Goal: Task Accomplishment & Management: Use online tool/utility

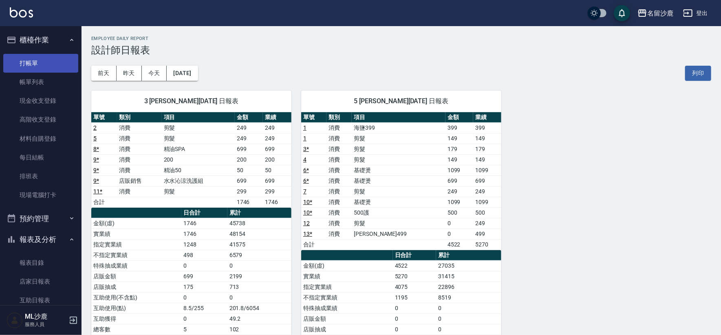
click at [21, 55] on link "打帳單" at bounding box center [40, 63] width 75 height 19
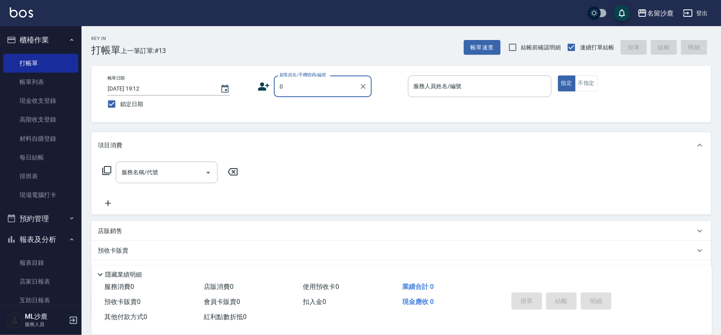
type input "無名字/0/"
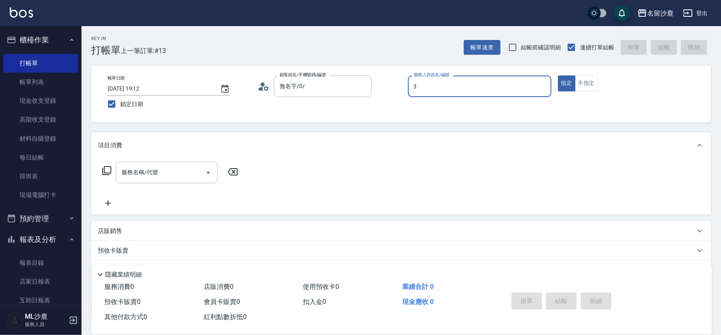
type input "[PERSON_NAME]-3"
type button "true"
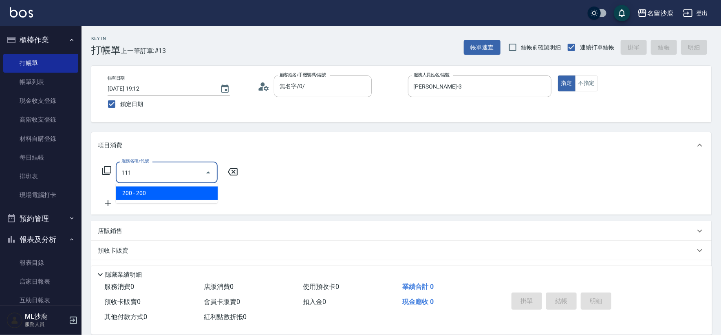
type input "200(111)"
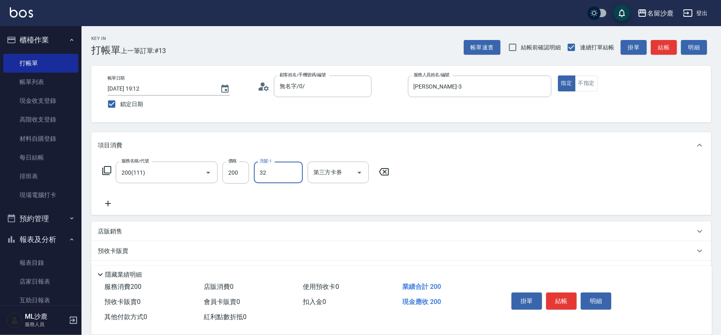
type input "32"
click at [265, 169] on input "洗髮-1" at bounding box center [279, 172] width 42 height 14
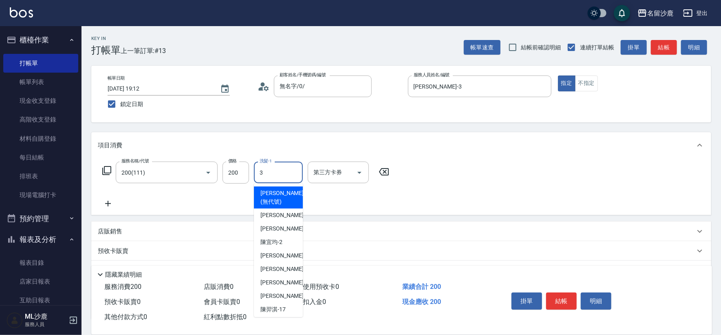
type input "[PERSON_NAME]-3"
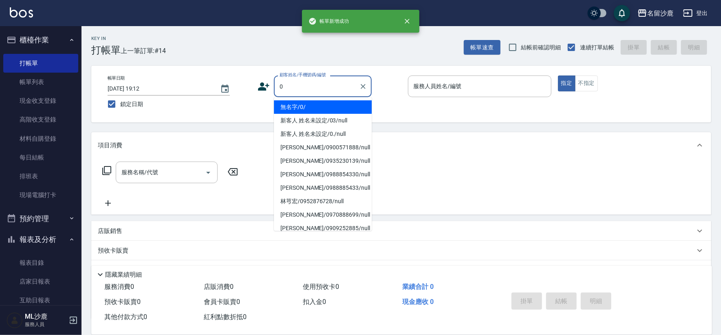
type input "無名字/0/"
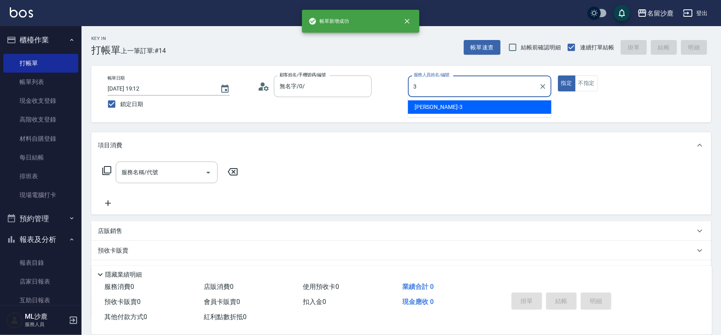
type input "[PERSON_NAME]-3"
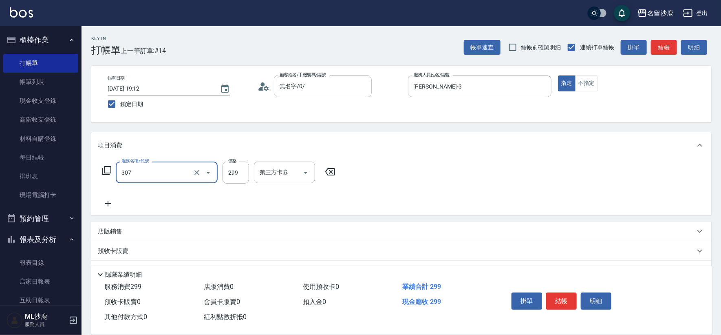
type input "剪髮(307)"
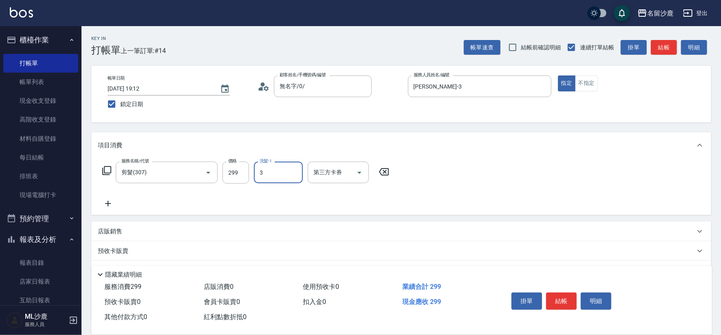
type input "[PERSON_NAME]-3"
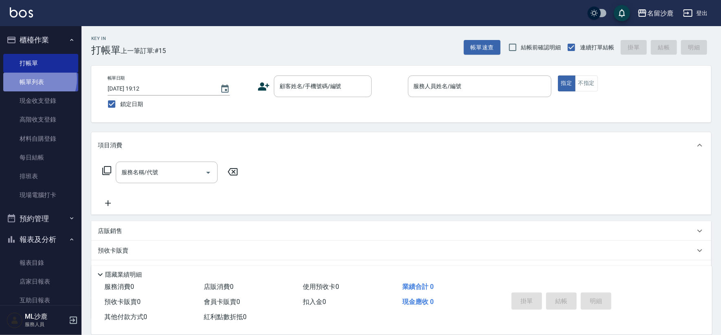
click at [33, 79] on link "帳單列表" at bounding box center [40, 82] width 75 height 19
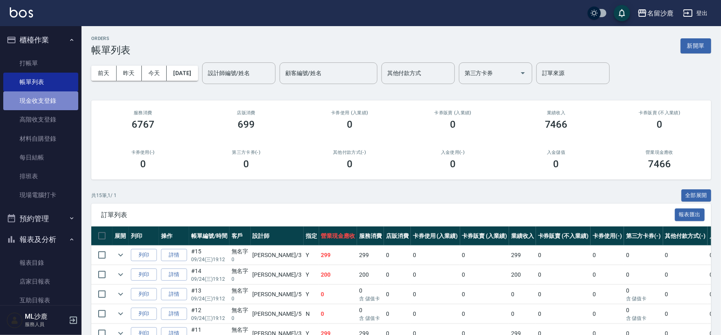
click at [47, 107] on link "現金收支登錄" at bounding box center [40, 100] width 75 height 19
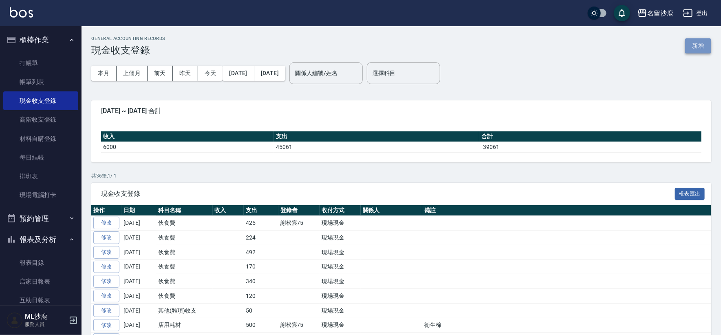
click at [701, 45] on button "新增" at bounding box center [698, 45] width 26 height 15
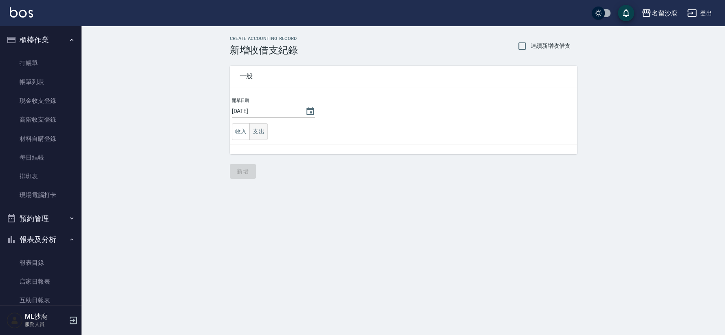
click at [255, 126] on button "支出" at bounding box center [259, 131] width 18 height 17
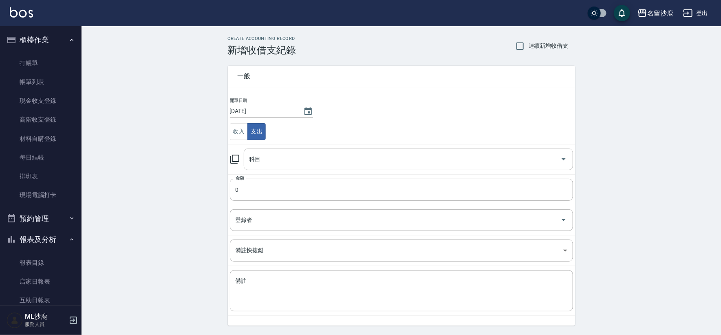
click at [272, 163] on input "科目" at bounding box center [402, 159] width 310 height 14
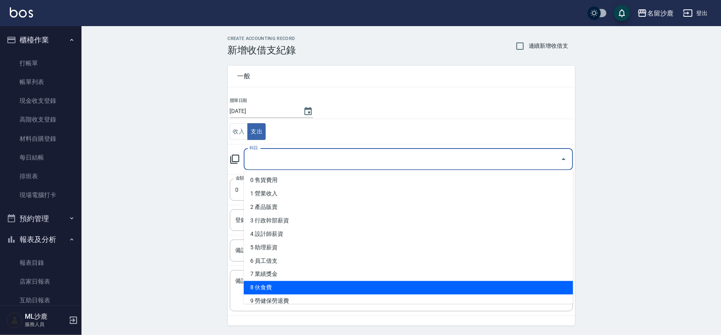
click at [284, 284] on li "8 伙食費" at bounding box center [408, 287] width 329 height 13
type input "8 伙食費"
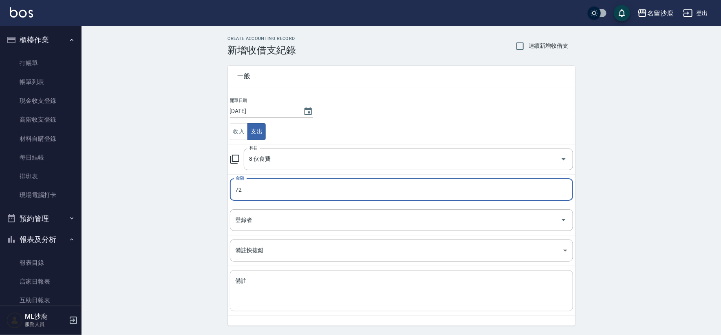
type input "72"
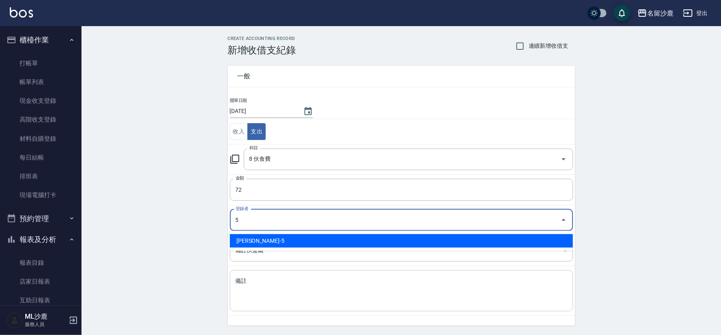
type input "[PERSON_NAME]-5"
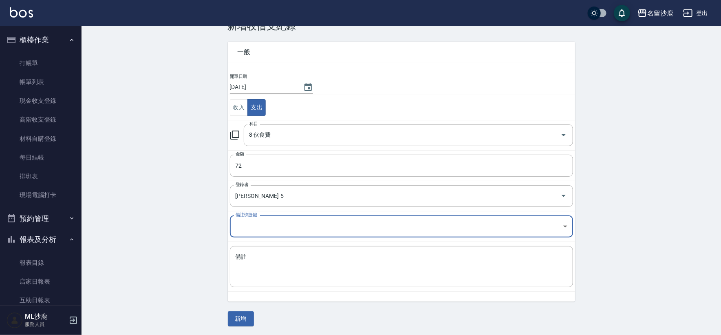
scroll to position [24, 0]
click at [245, 319] on button "新增" at bounding box center [241, 318] width 26 height 15
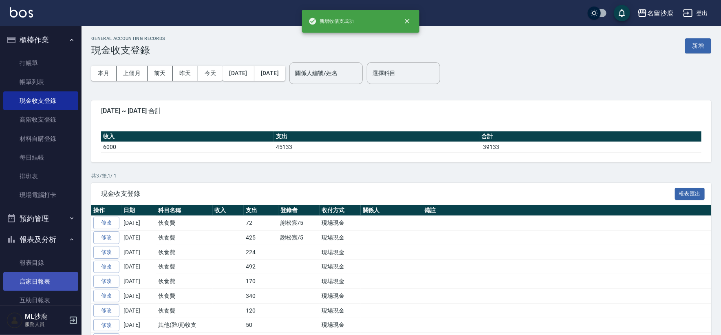
click at [39, 279] on link "店家日報表" at bounding box center [40, 281] width 75 height 19
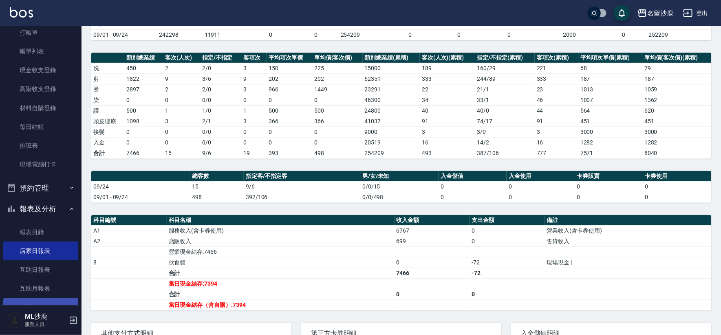
scroll to position [45, 0]
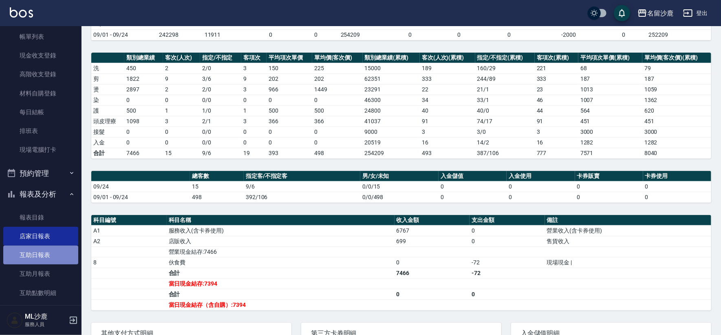
click at [47, 253] on link "互助日報表" at bounding box center [40, 254] width 75 height 19
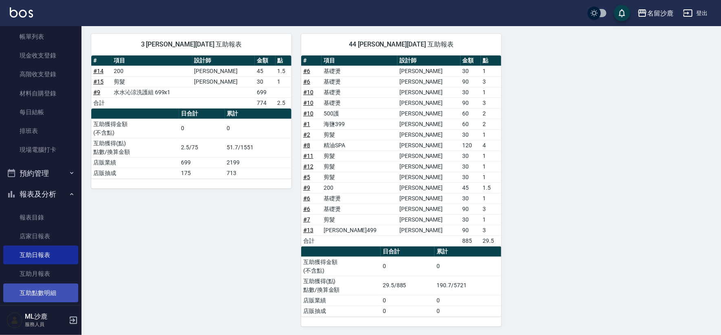
scroll to position [91, 0]
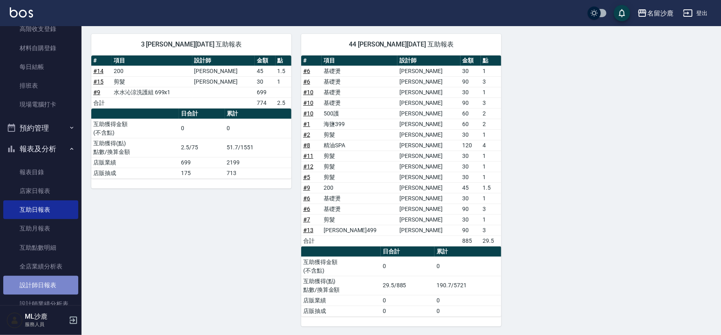
click at [45, 280] on link "設計師日報表" at bounding box center [40, 285] width 75 height 19
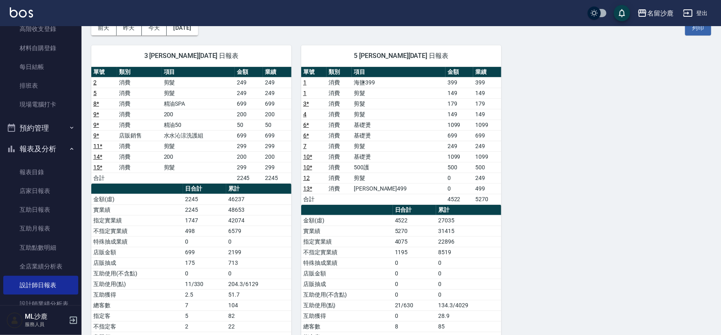
scroll to position [51, 0]
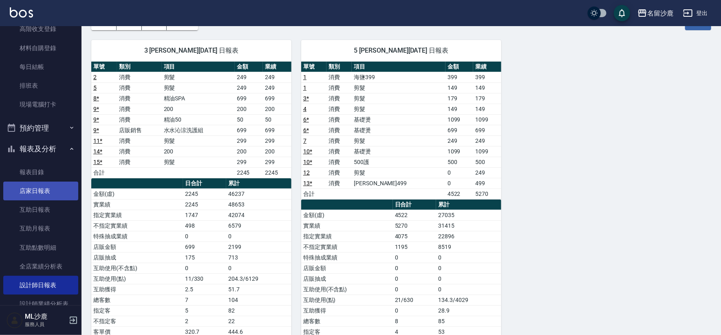
click at [42, 185] on link "店家日報表" at bounding box center [40, 190] width 75 height 19
